Goal: Task Accomplishment & Management: Manage account settings

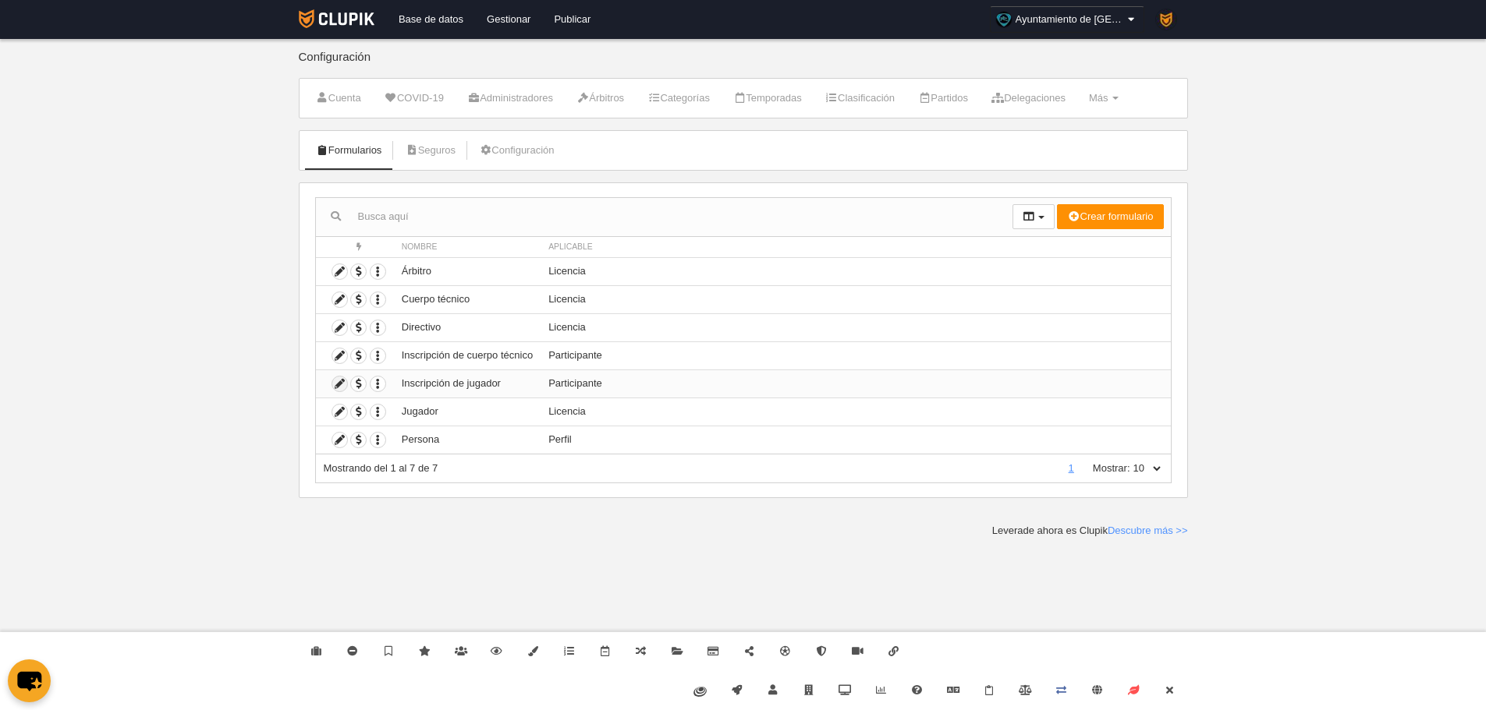
click at [344, 382] on icon at bounding box center [339, 384] width 15 height 15
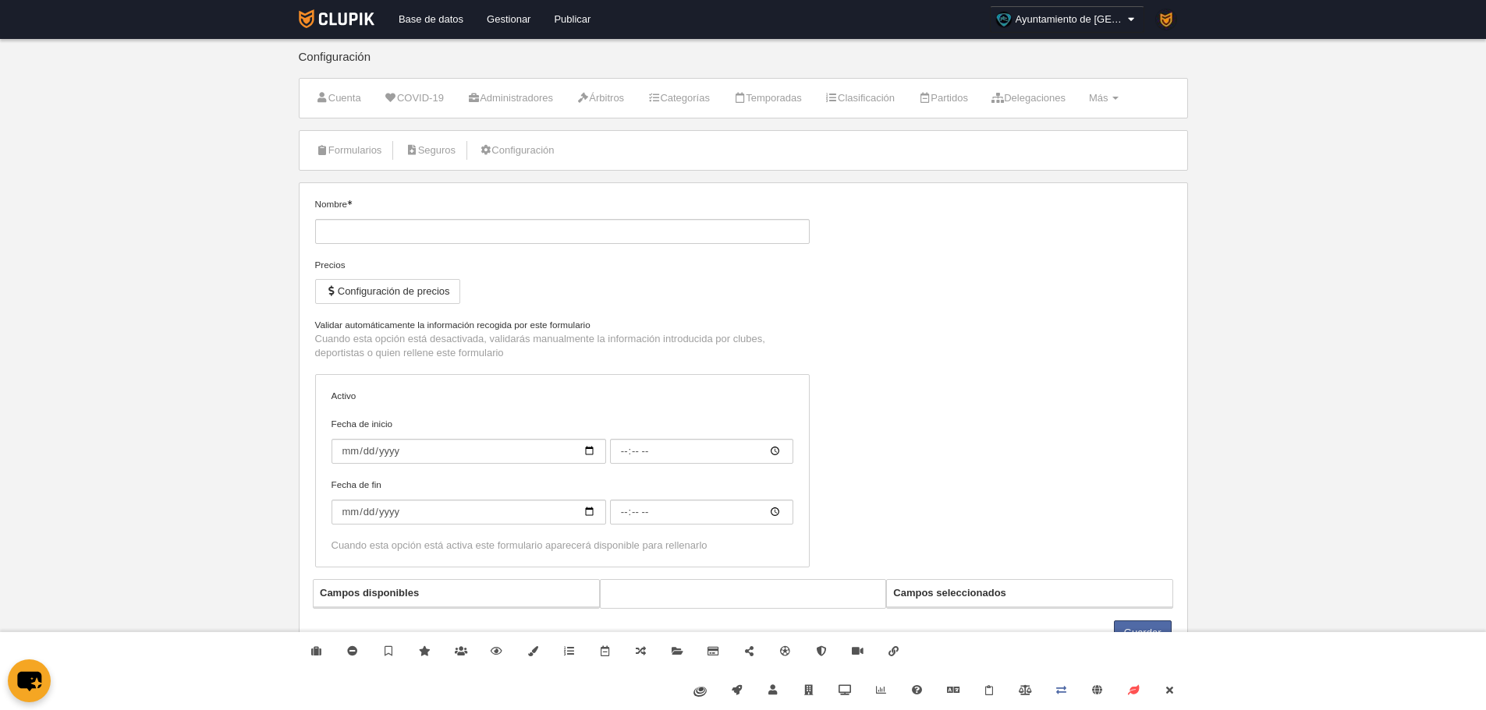
type input "Inscripción de jugador"
checkbox input "true"
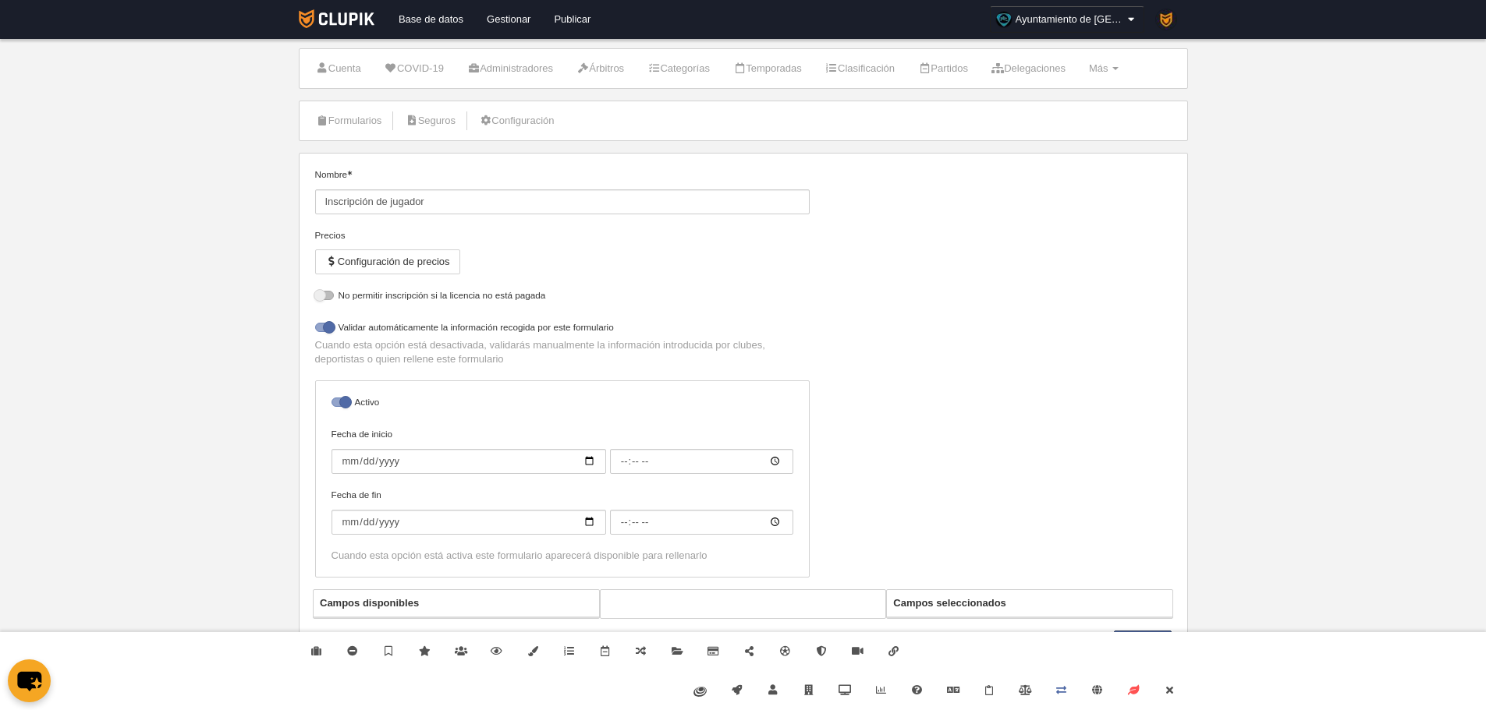
select select "selected"
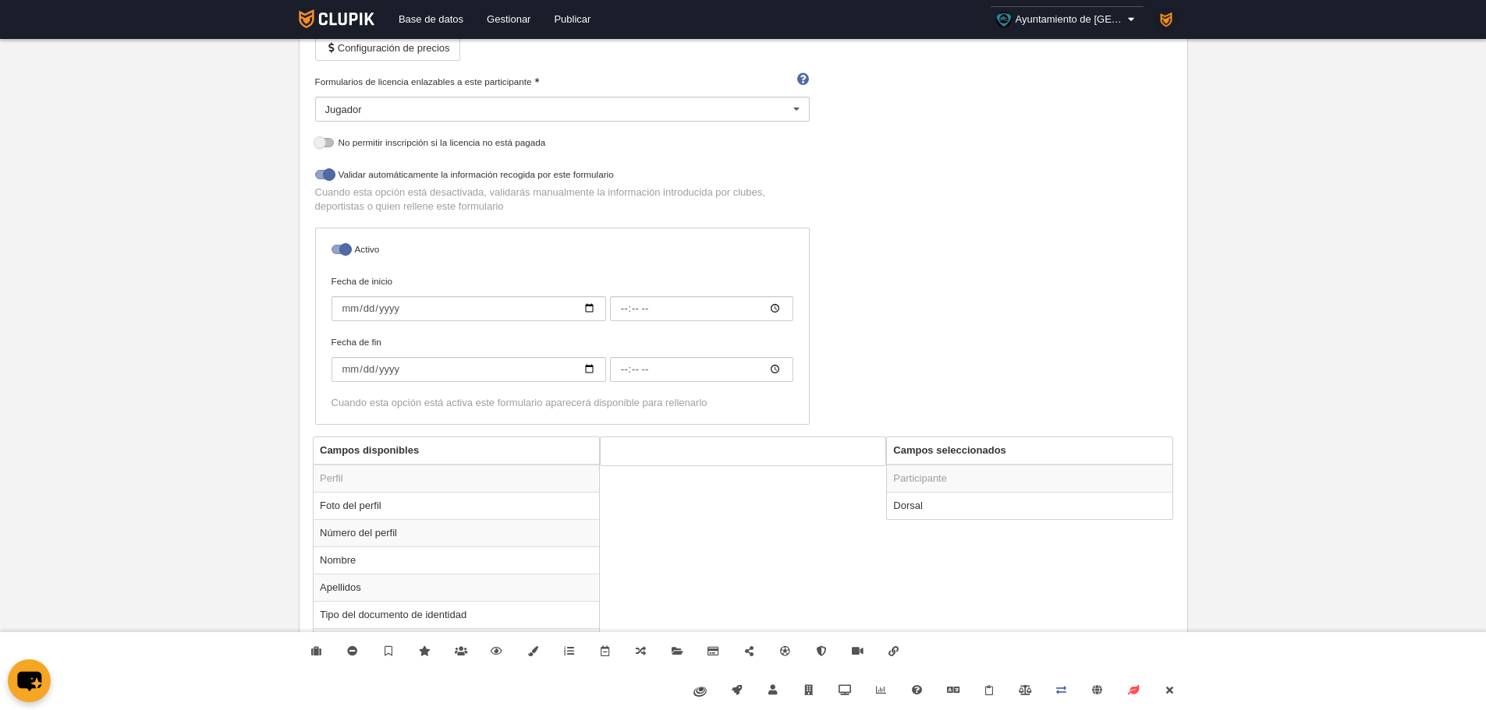
scroll to position [480, 0]
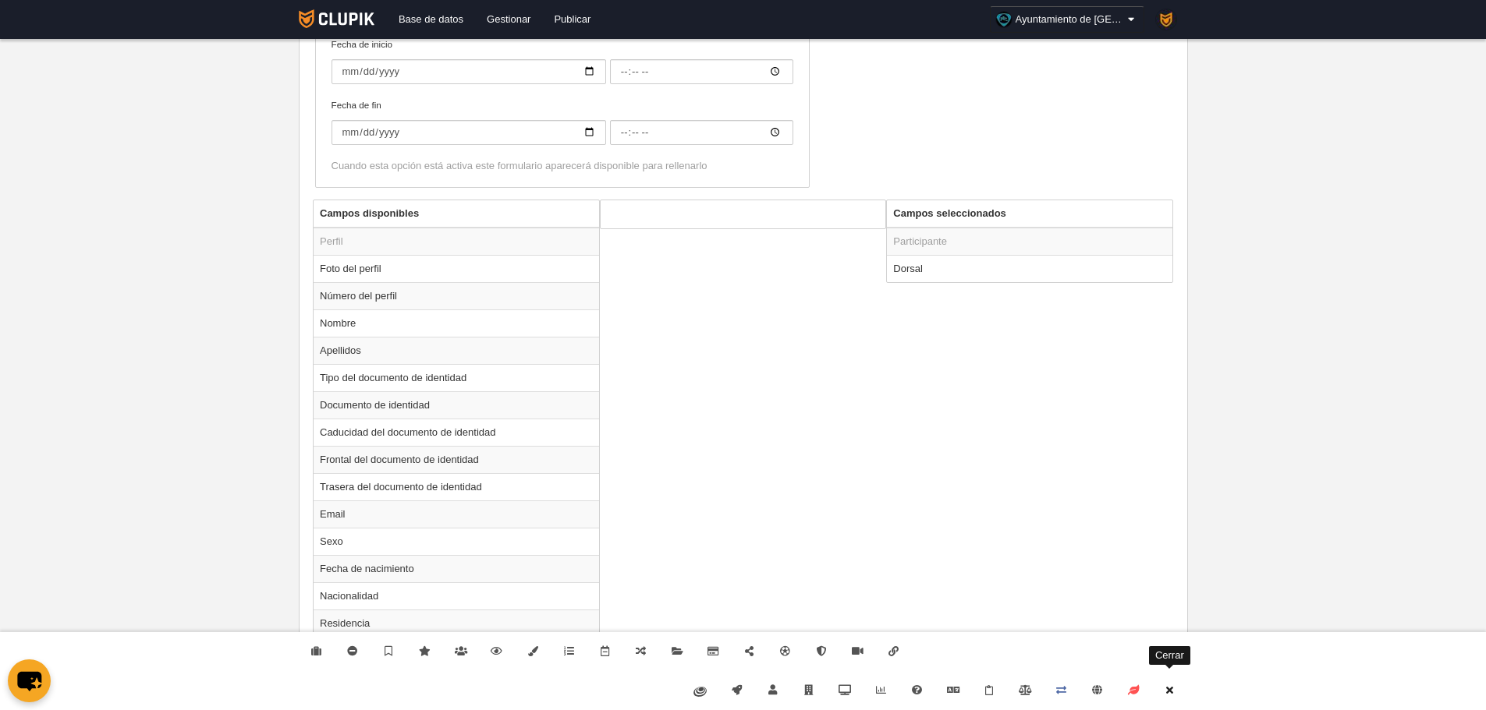
click at [1185, 692] on link "Cerrar" at bounding box center [1169, 690] width 36 height 39
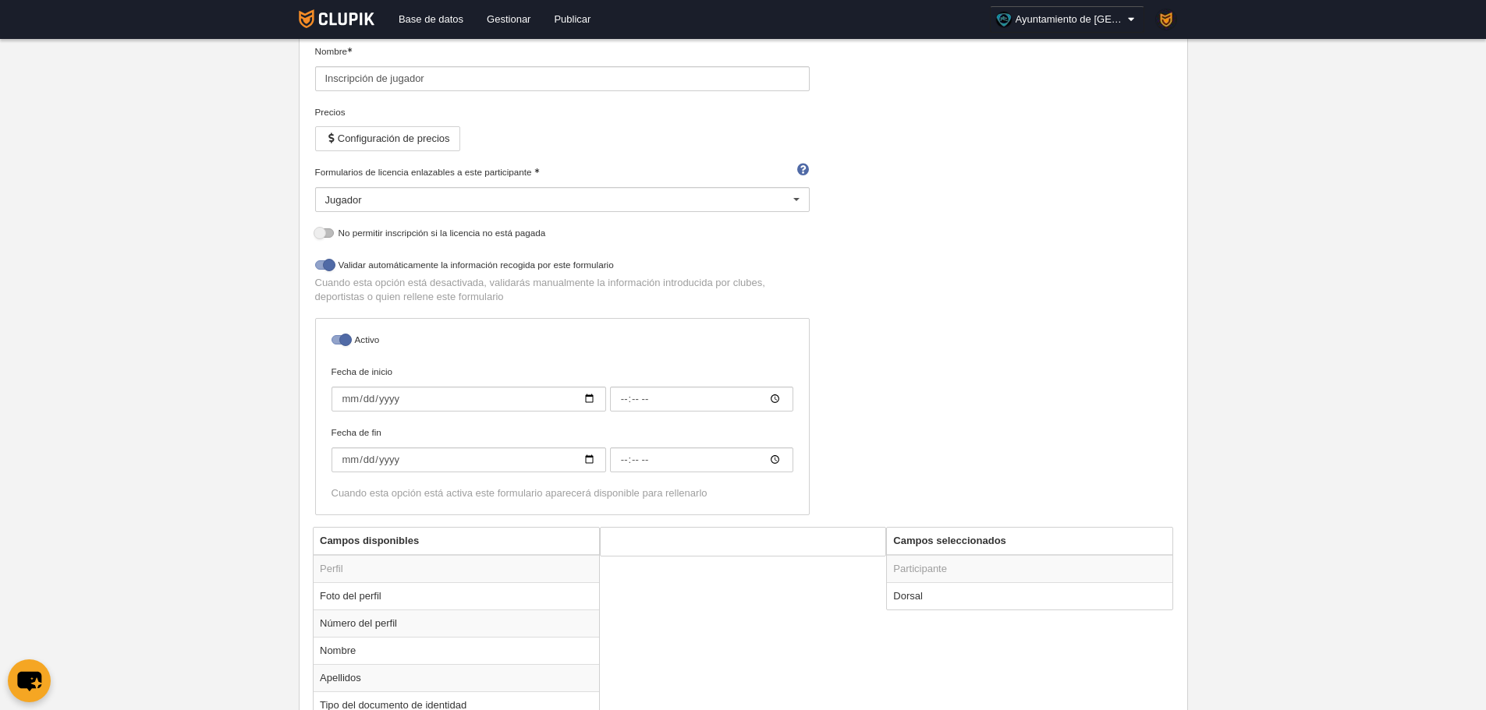
scroll to position [0, 0]
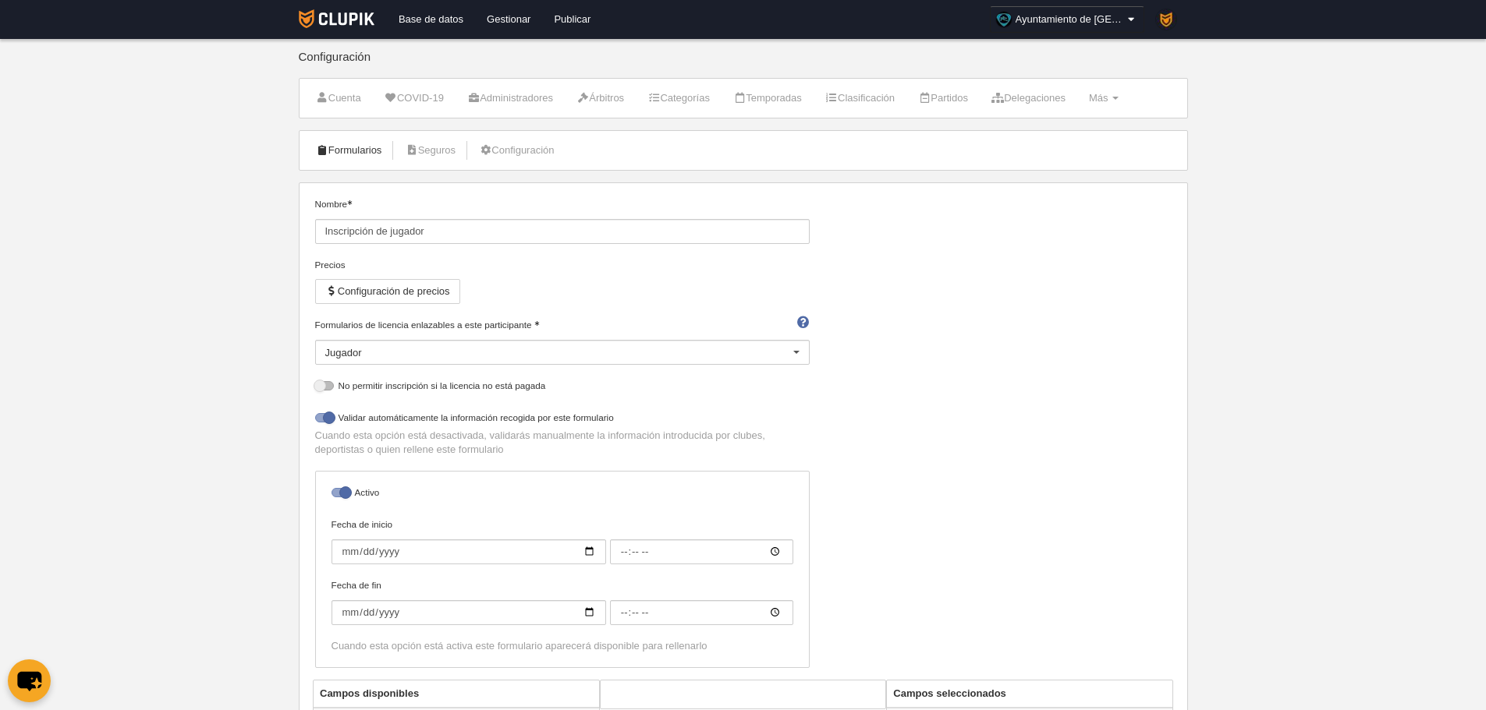
click at [361, 147] on link "Formularios" at bounding box center [348, 150] width 83 height 23
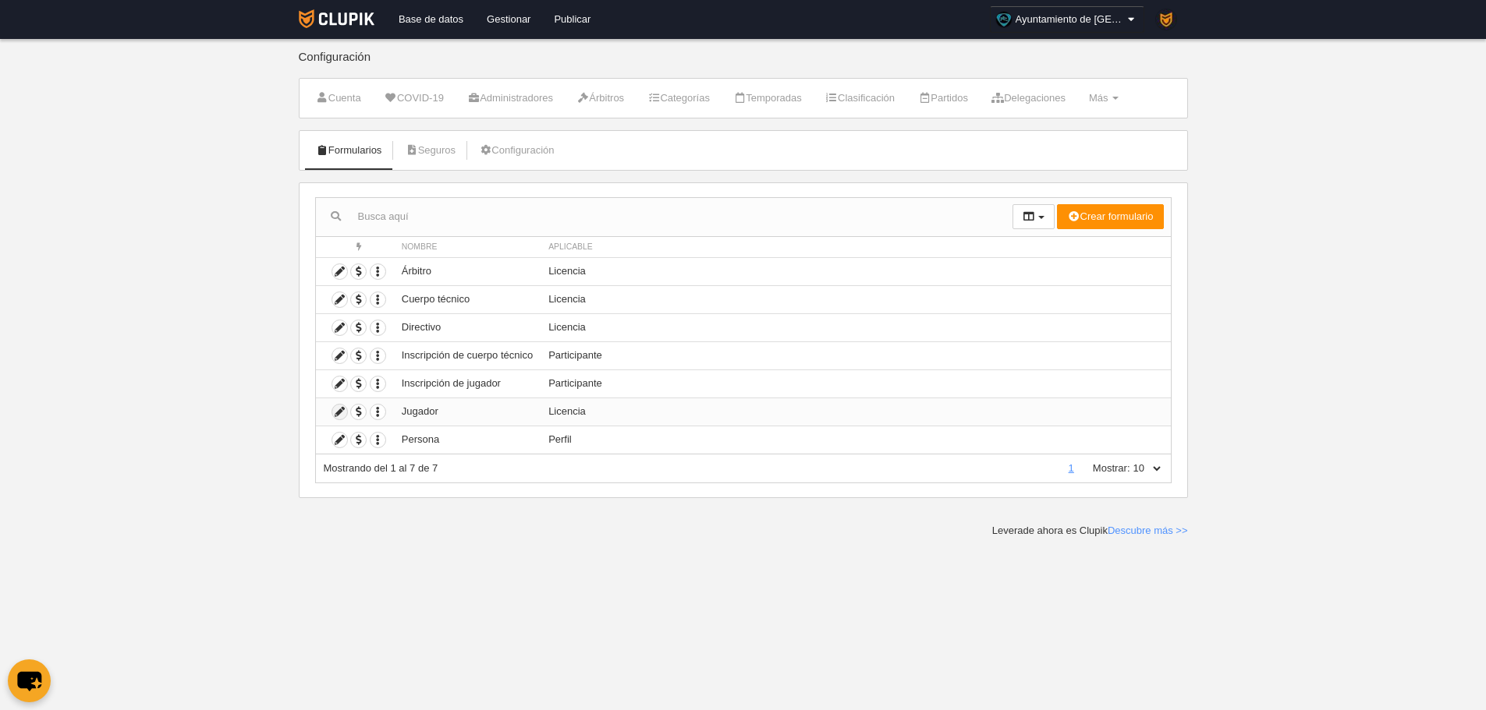
click at [342, 406] on icon at bounding box center [339, 412] width 15 height 15
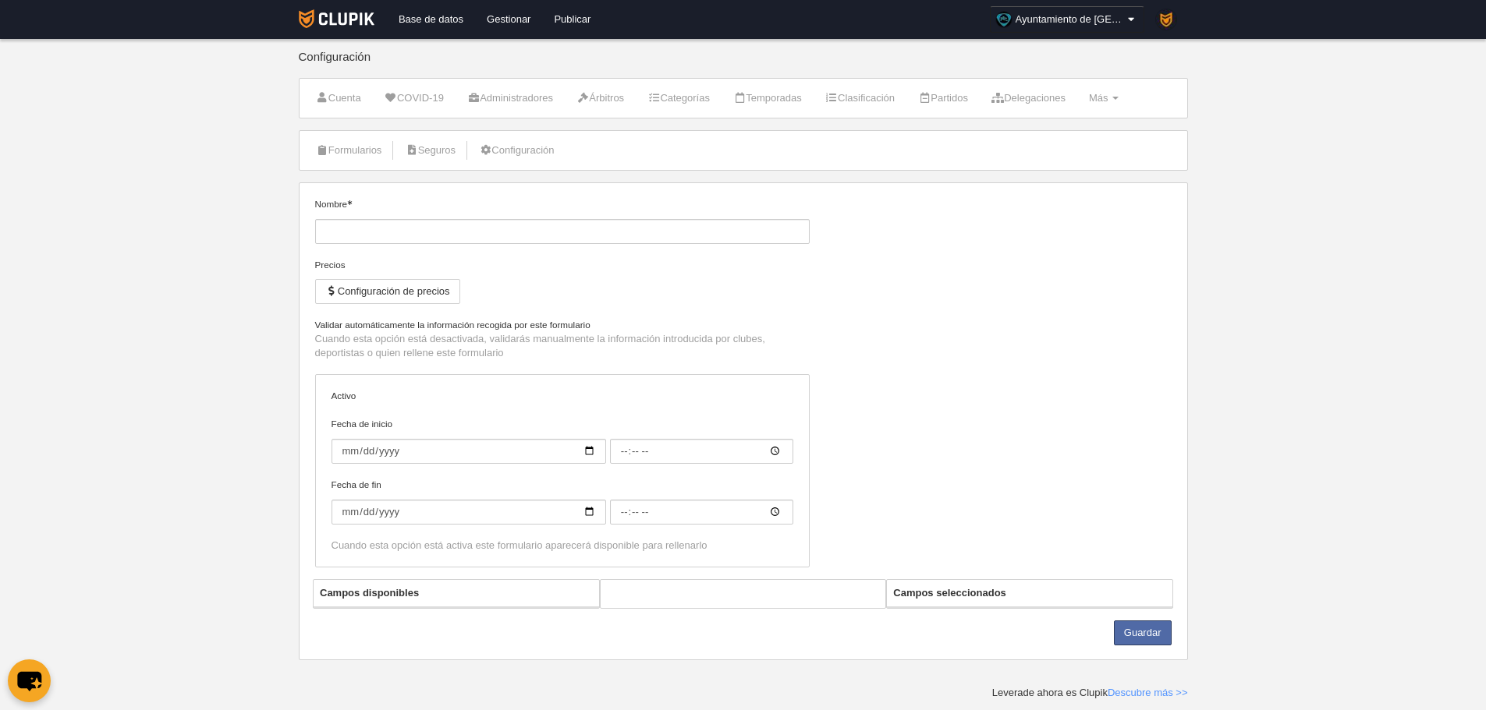
type input "Jugador"
checkbox input "true"
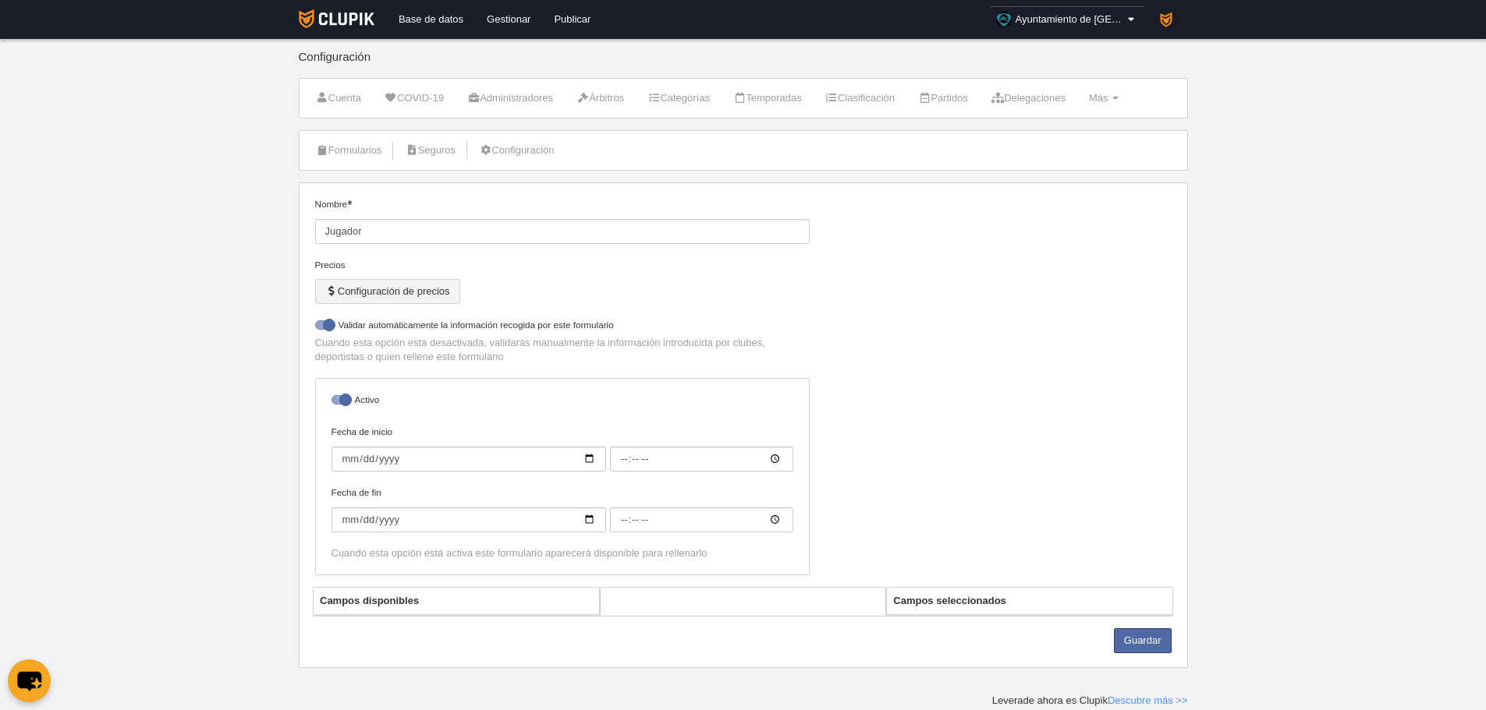
select select "selected"
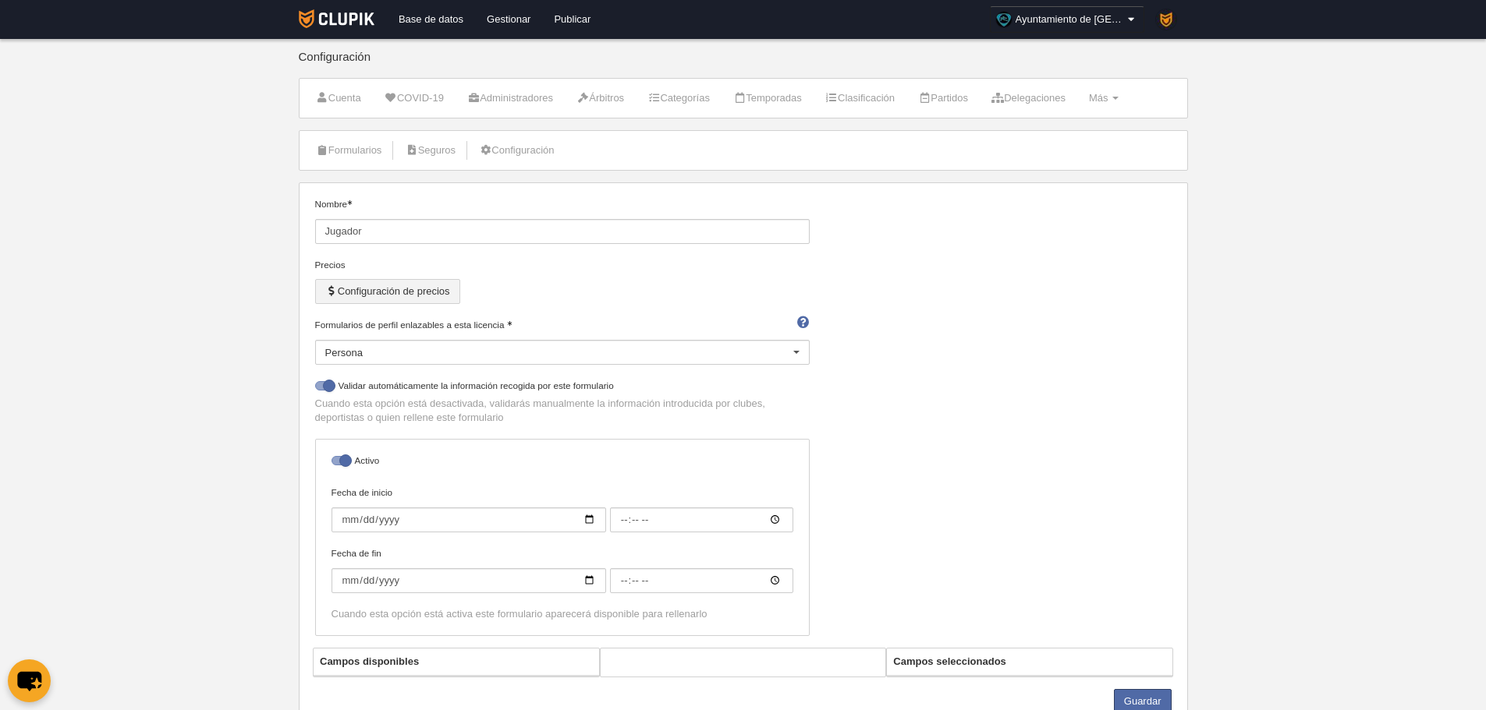
click at [405, 289] on button "Configuración de precios" at bounding box center [387, 291] width 145 height 25
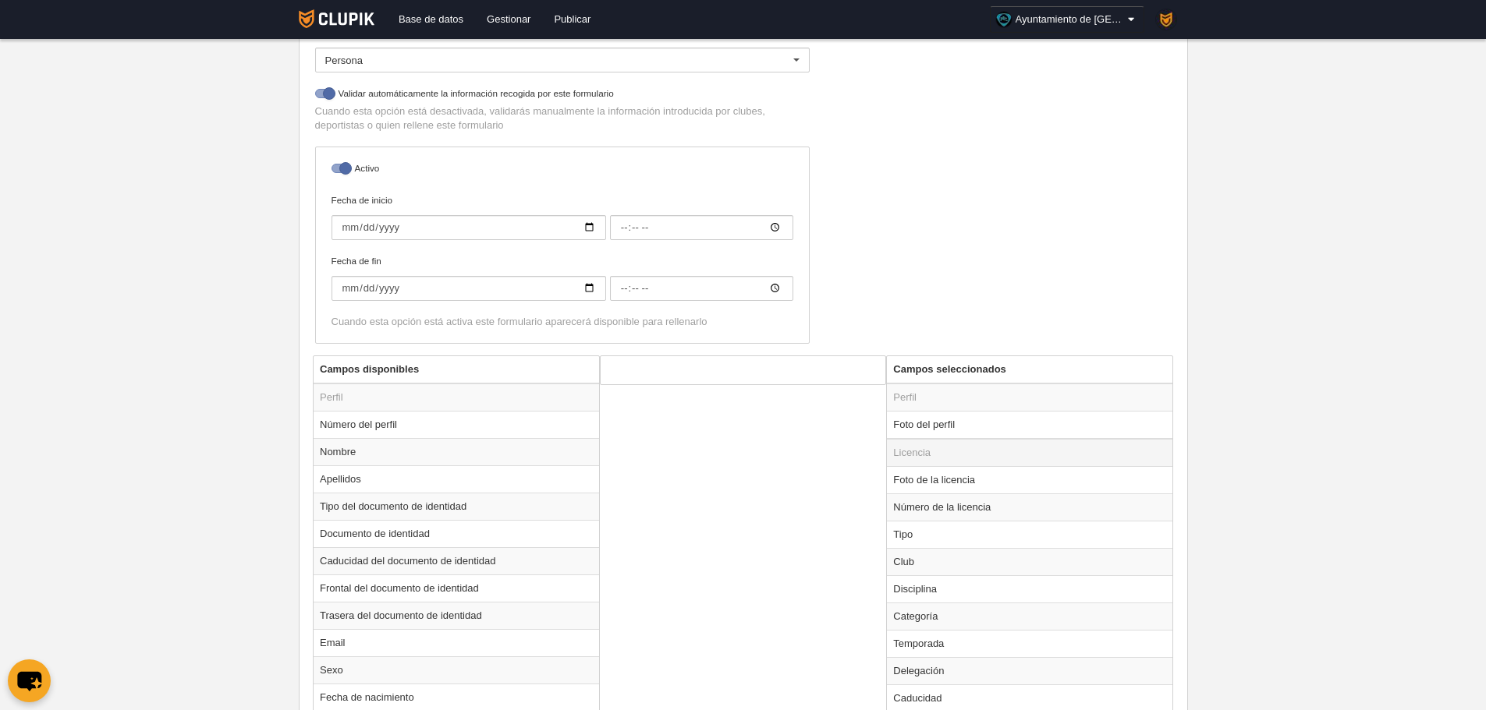
scroll to position [390, 0]
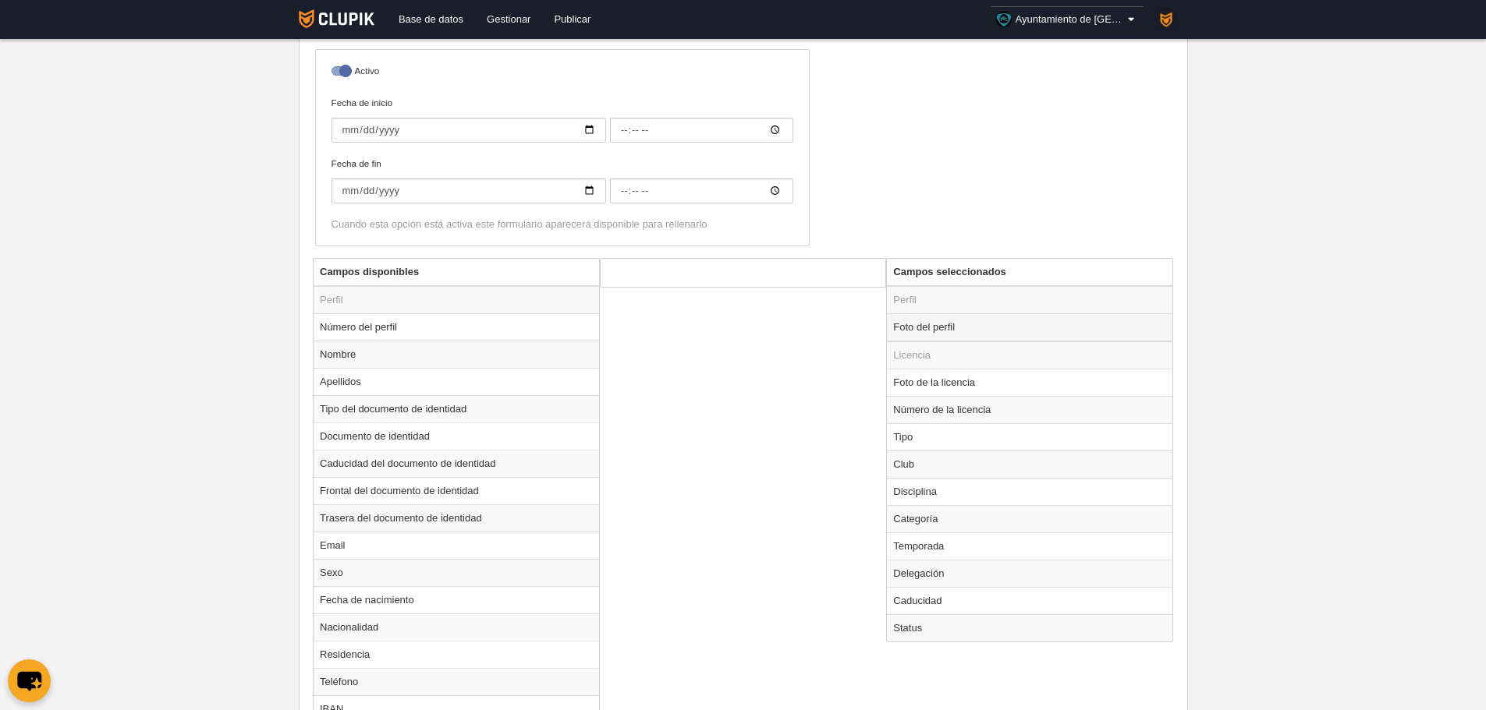
click at [944, 333] on td "Foto del perfil" at bounding box center [1029, 327] width 285 height 28
radio input "true"
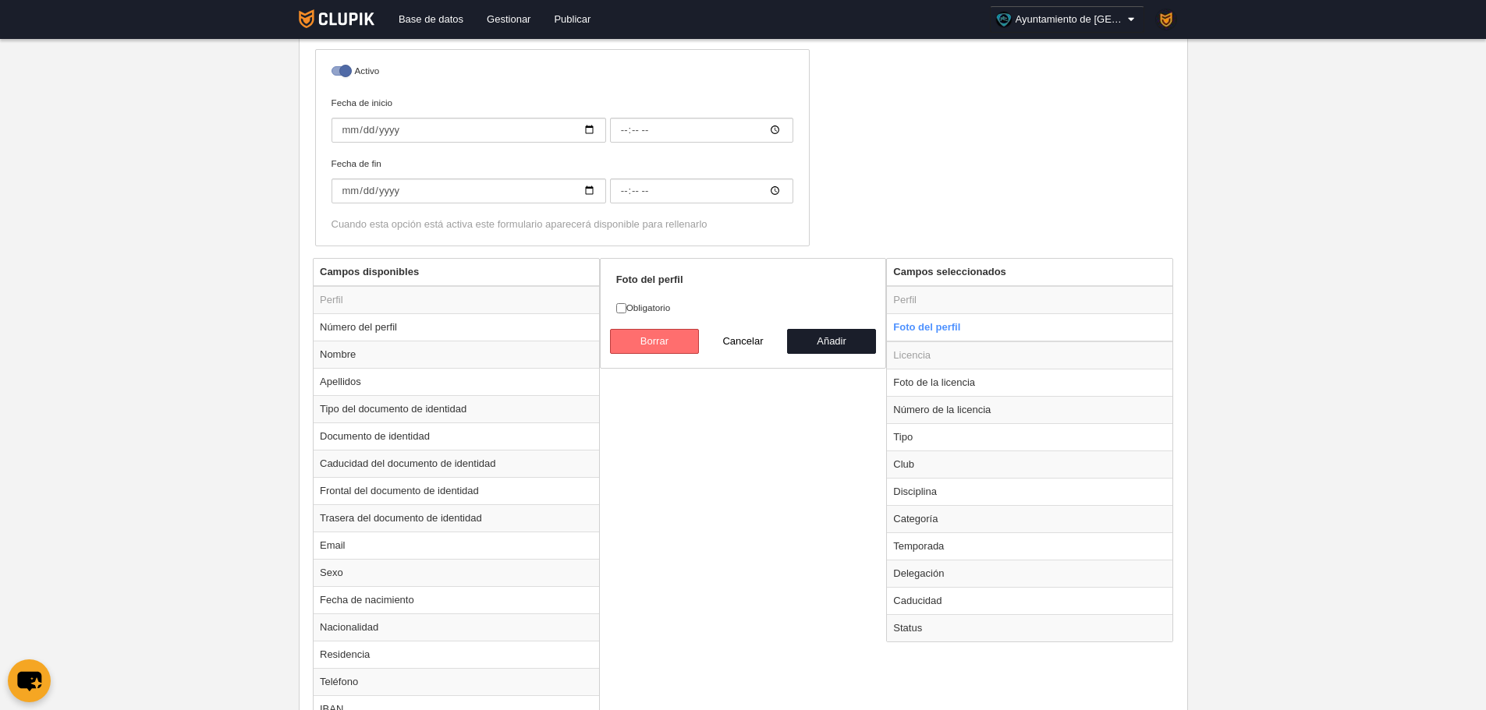
click at [676, 344] on button "Borrar" at bounding box center [654, 341] width 89 height 25
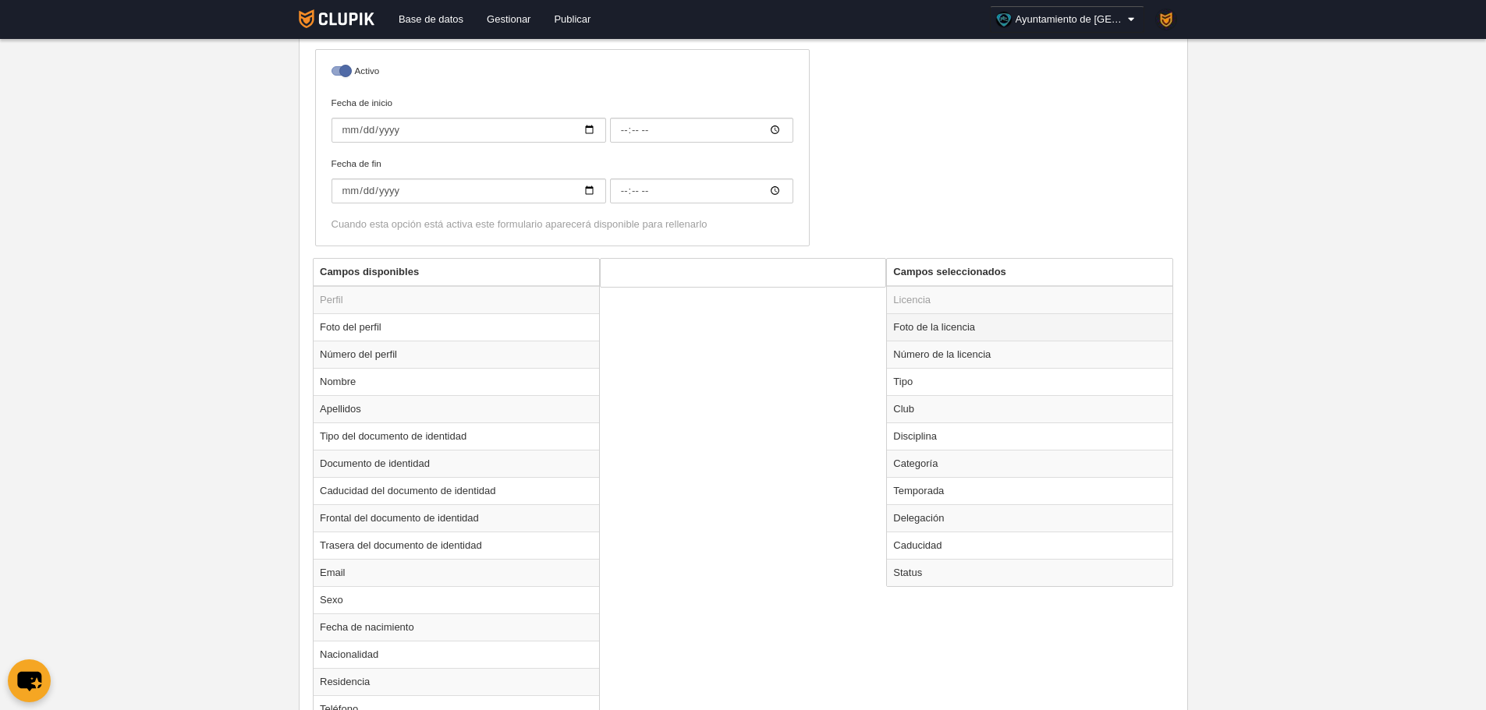
click at [987, 329] on td "Foto de la licencia" at bounding box center [1029, 326] width 285 height 27
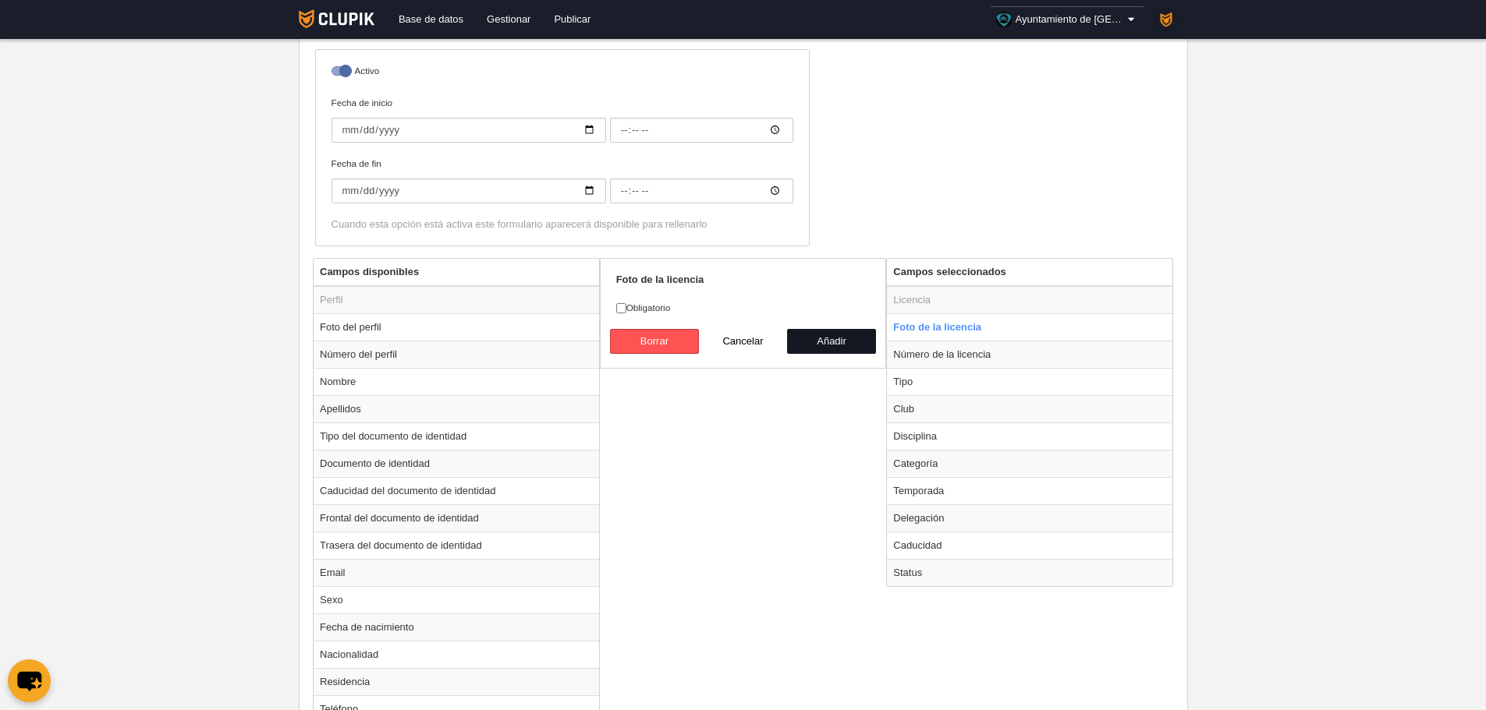
click at [791, 340] on button "Añadir" at bounding box center [831, 341] width 89 height 25
radio input "false"
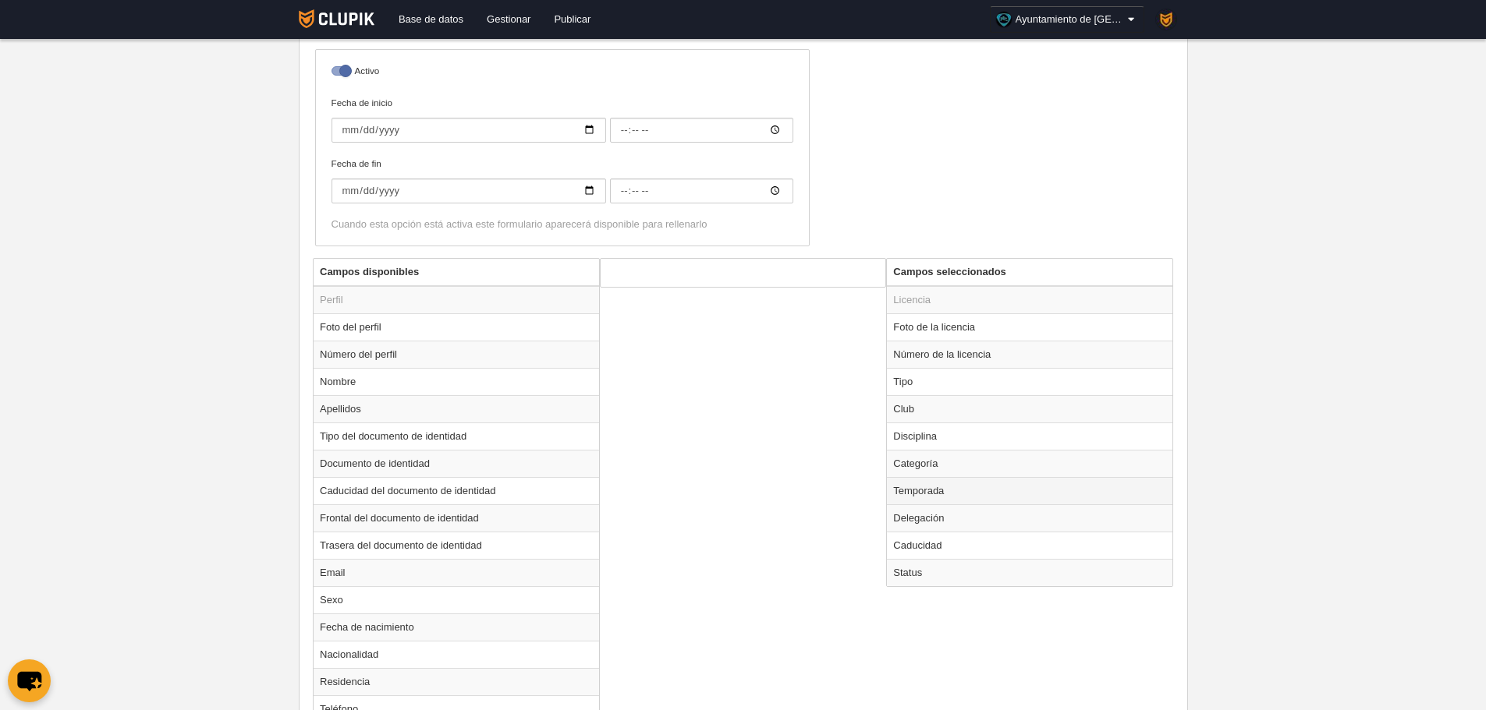
click at [944, 498] on td "Temporada" at bounding box center [1029, 490] width 285 height 27
radio input "true"
select select
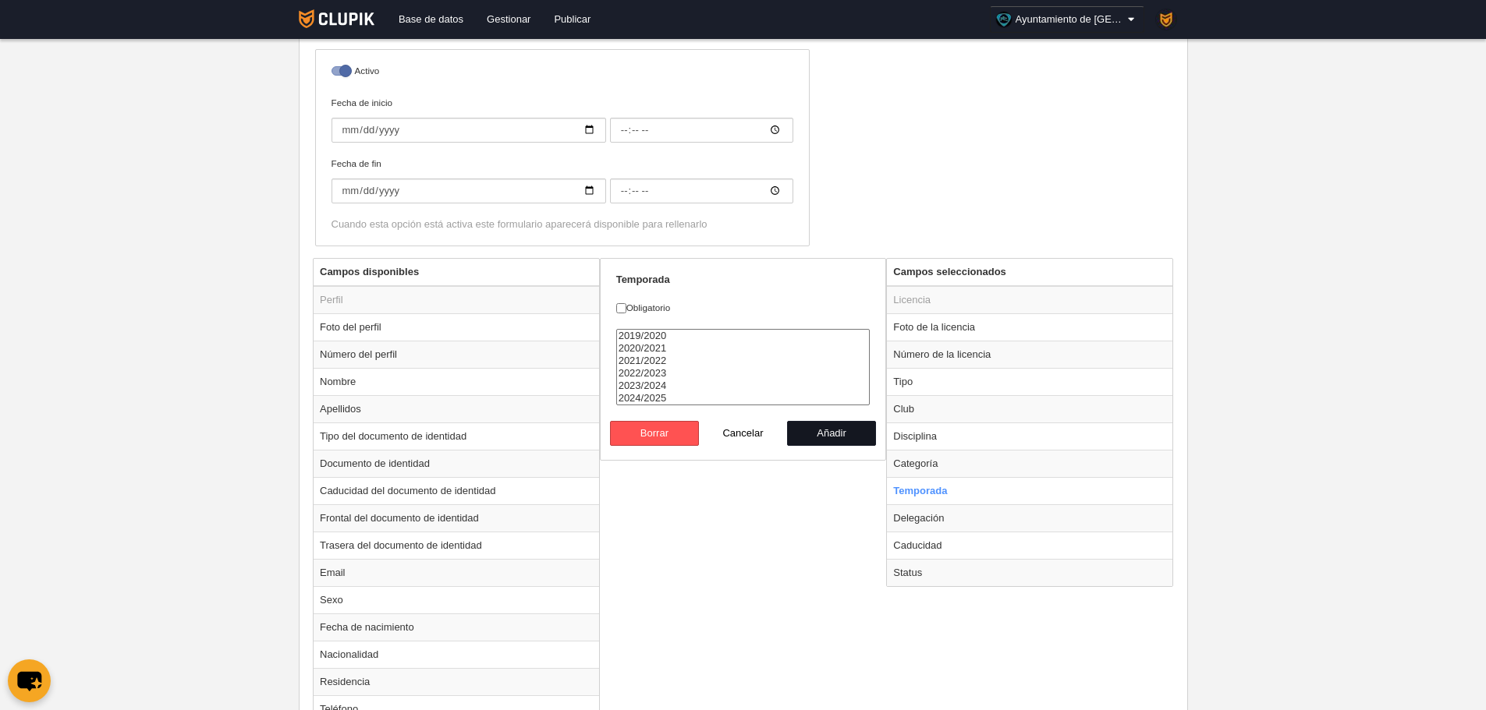
click at [816, 441] on button "Añadir" at bounding box center [831, 433] width 89 height 25
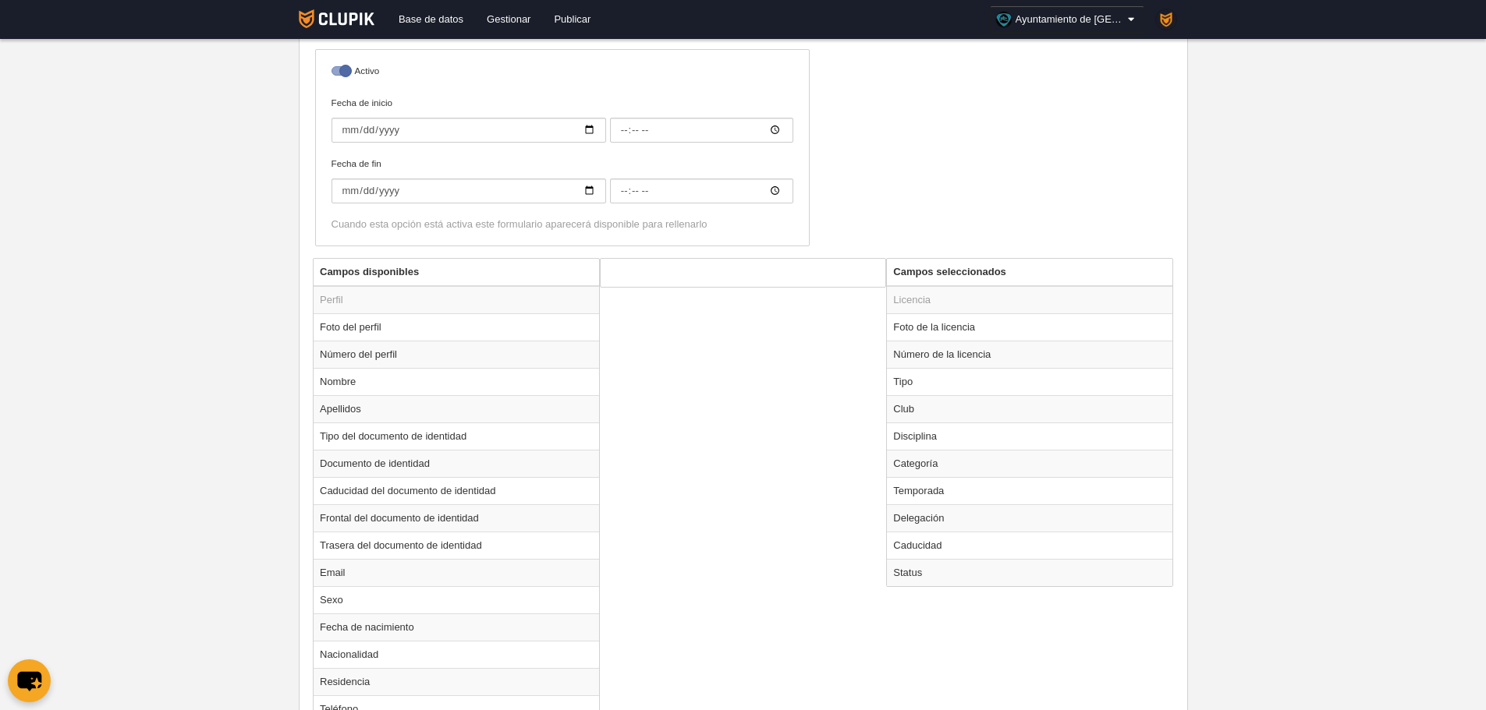
radio input "false"
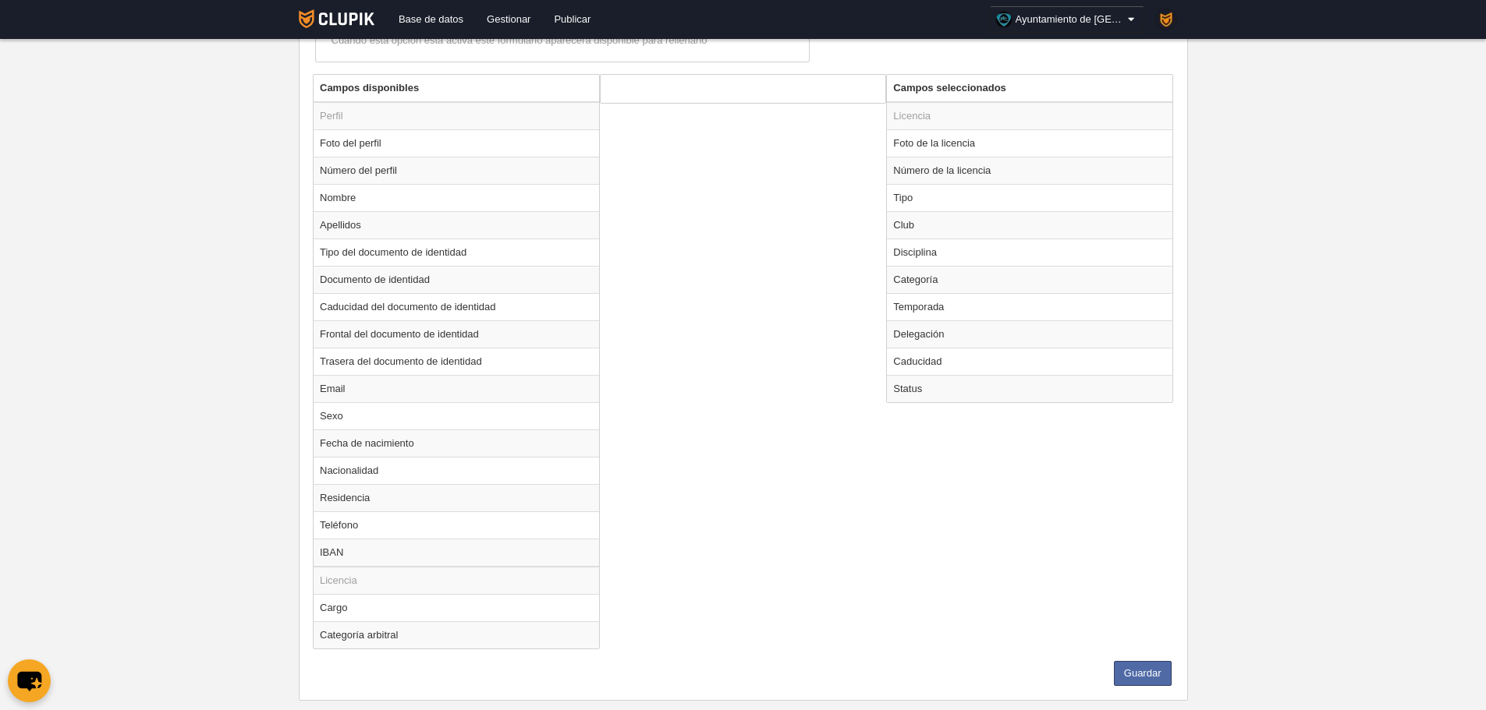
scroll to position [604, 0]
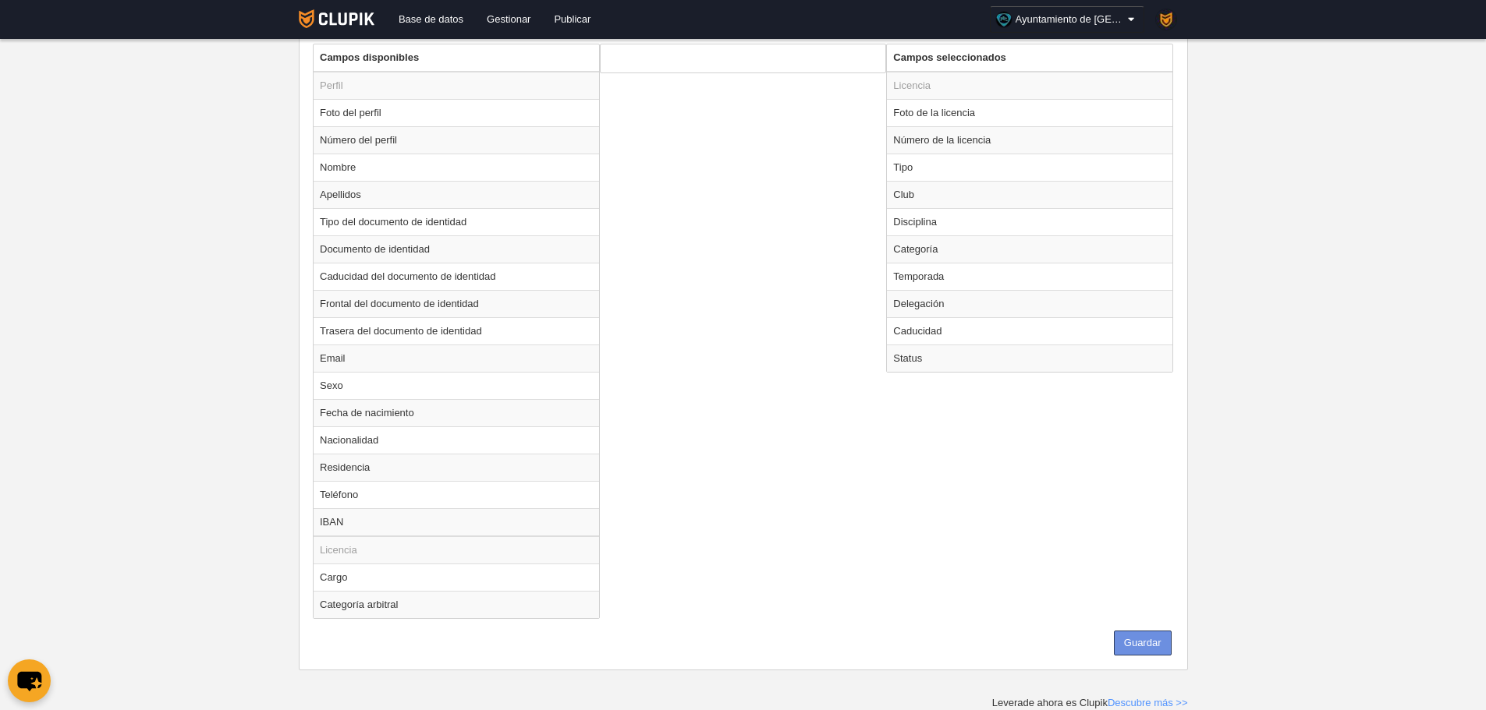
click at [1159, 645] on button "Guardar" at bounding box center [1143, 643] width 58 height 25
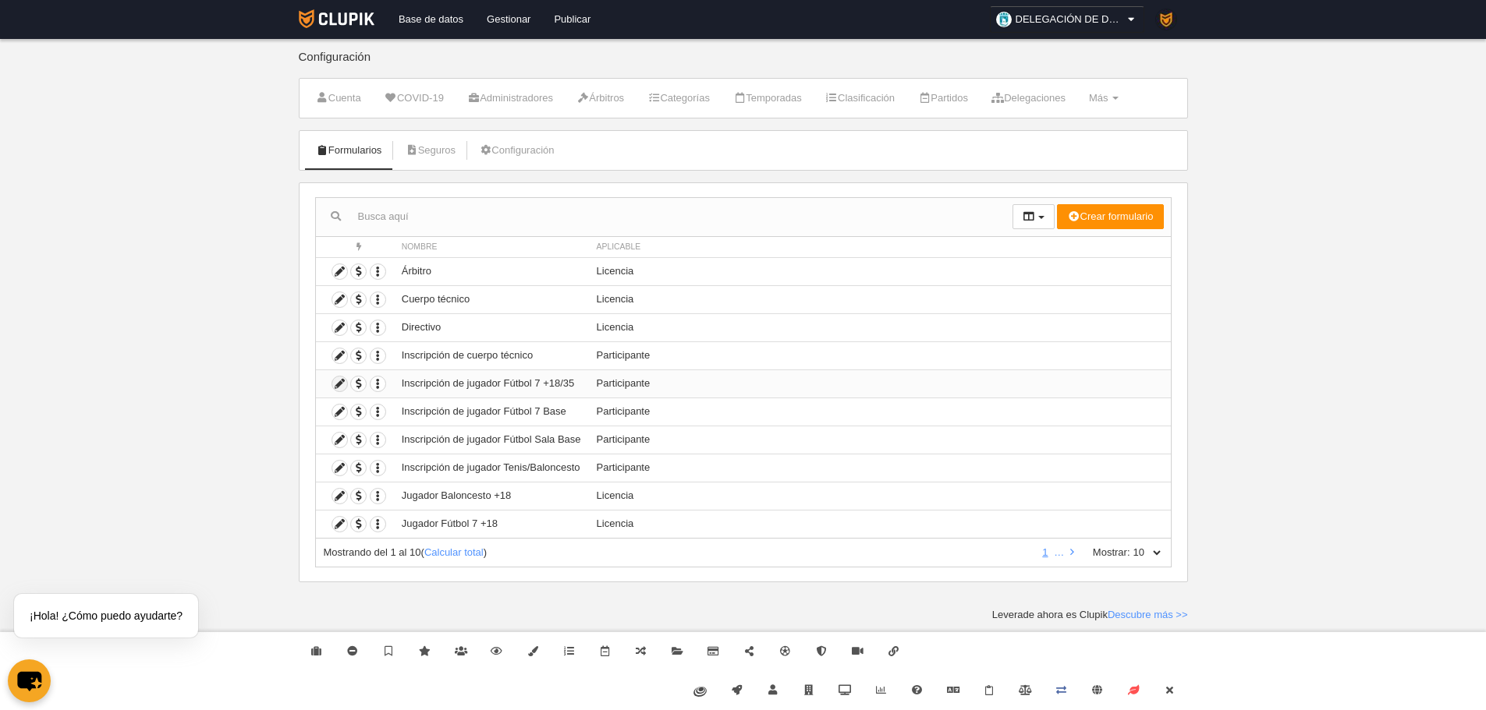
click at [344, 388] on icon at bounding box center [339, 384] width 15 height 15
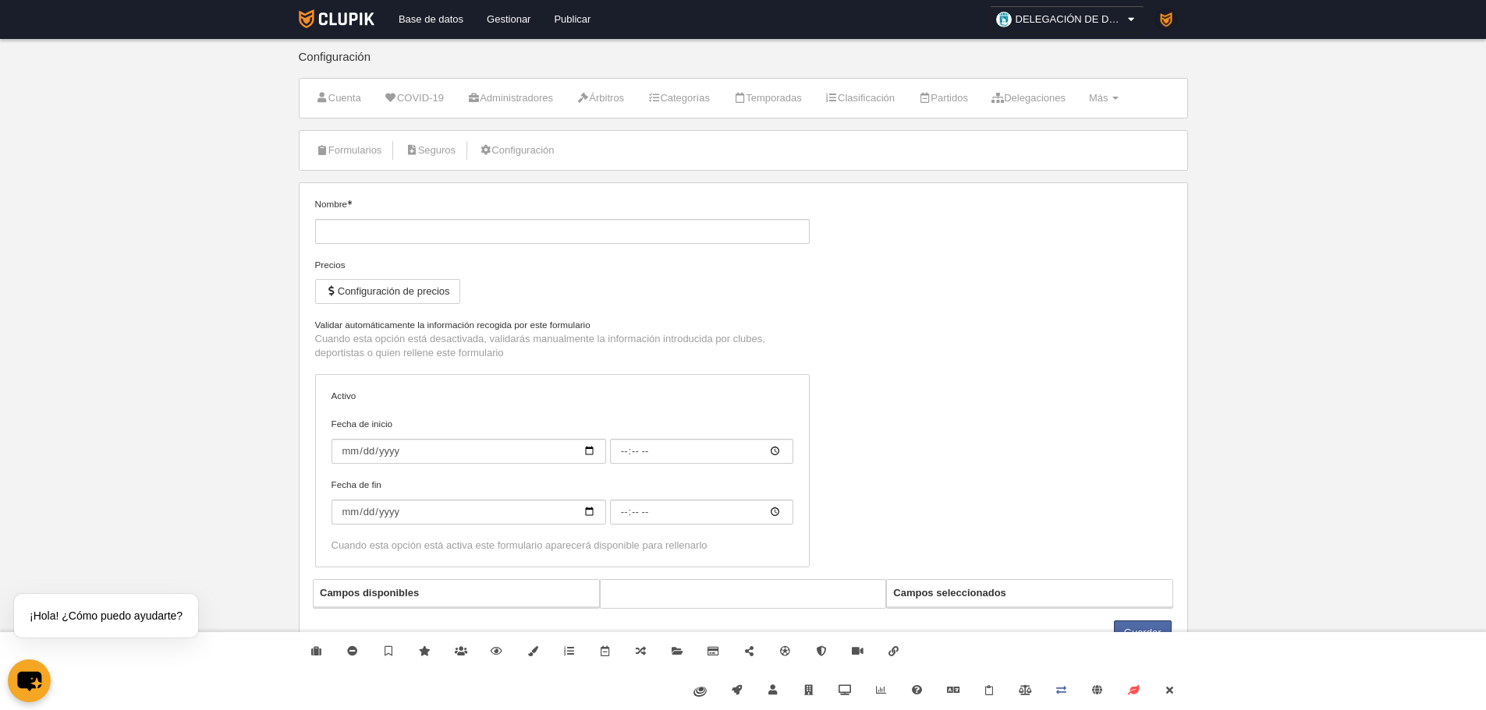
type input "Inscripción de jugador Fútbol 7 +18/35"
checkbox input "true"
type input "[DATE]"
type input "00:00"
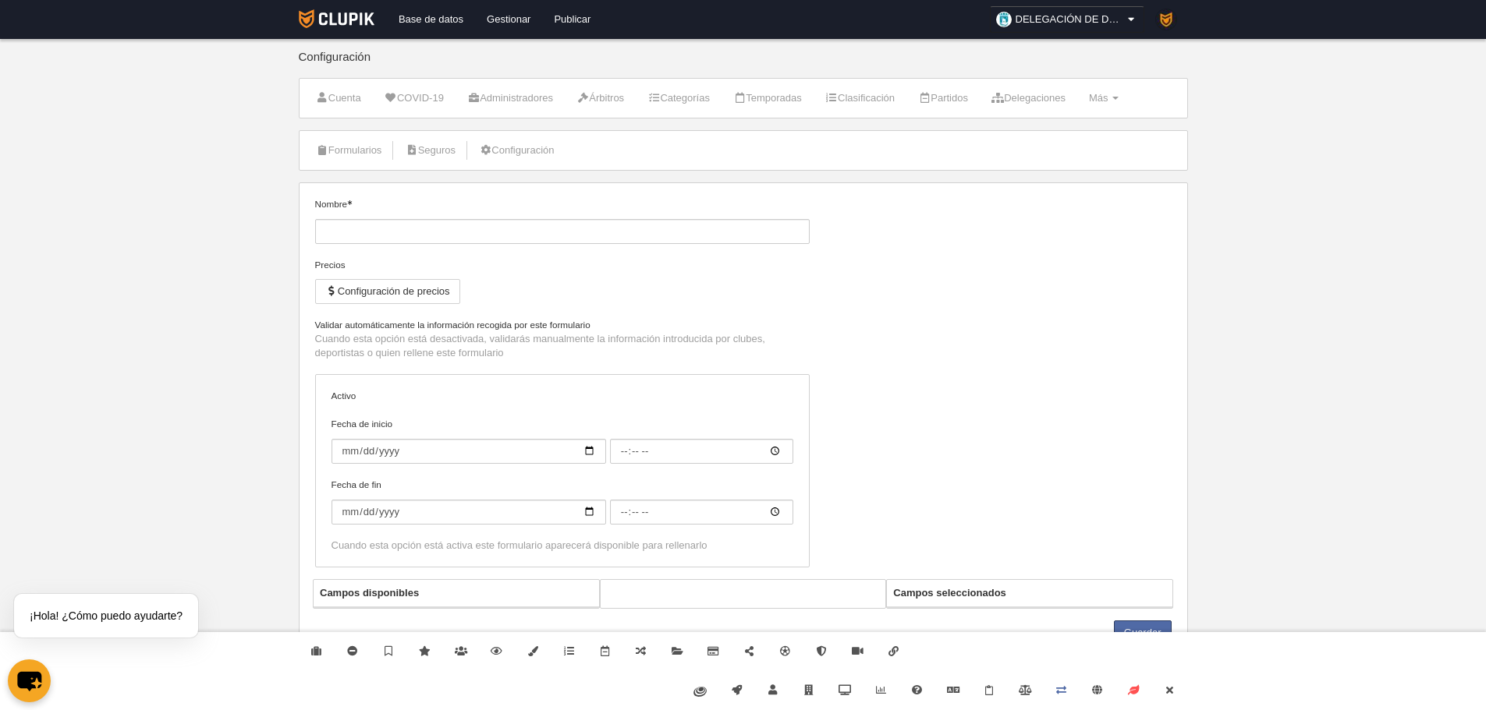
type input "[DATE]"
type input "00:00"
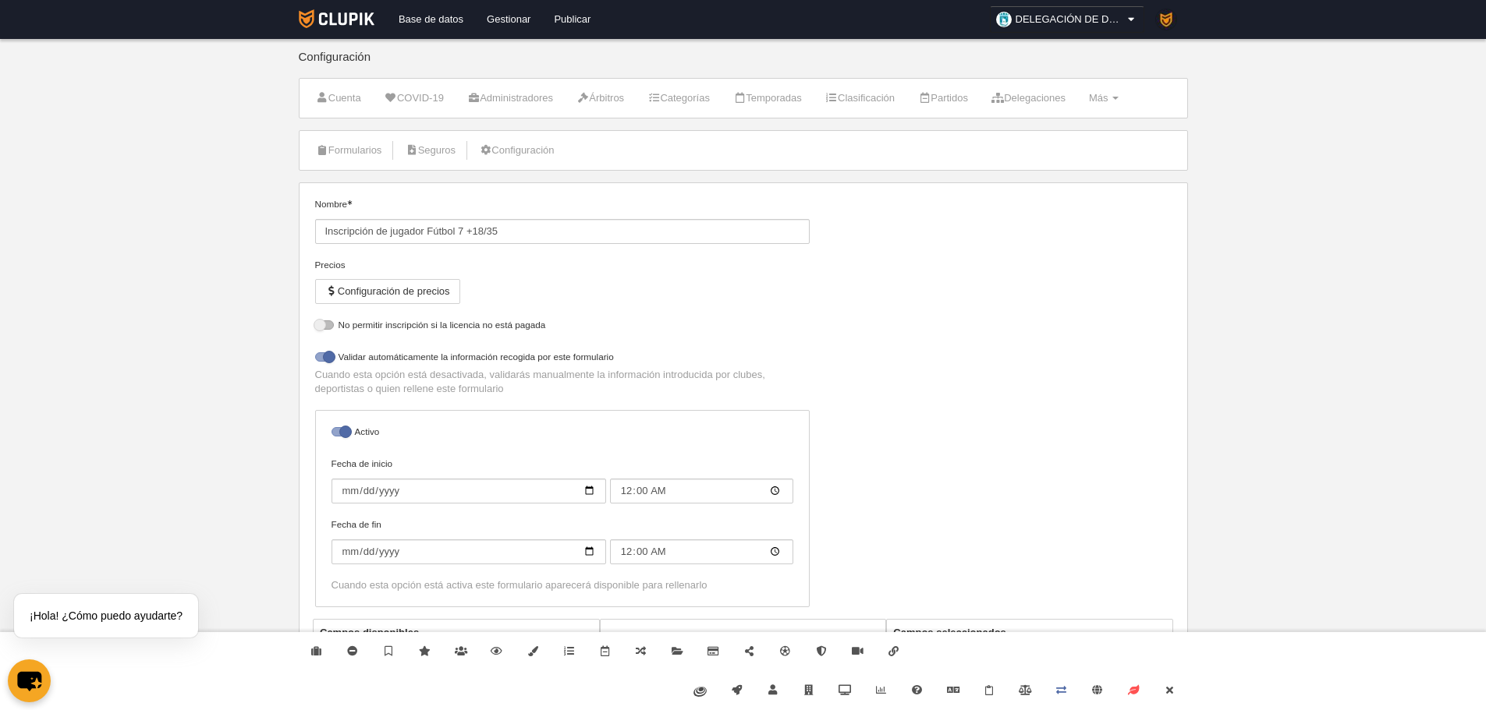
select select "selected"
